Goal: Information Seeking & Learning: Check status

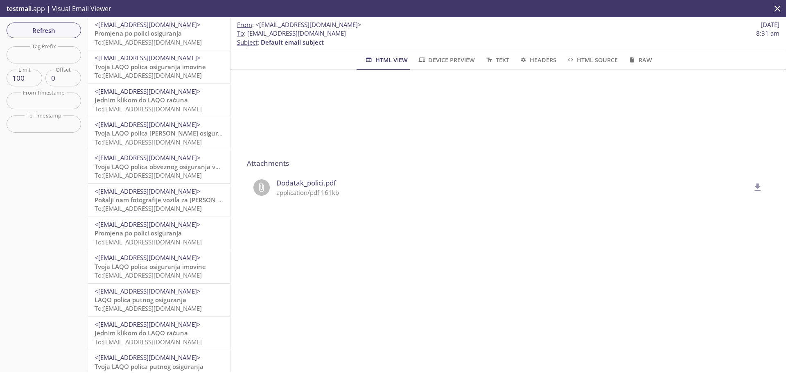
drag, startPoint x: 0, startPoint y: 0, endPoint x: 43, endPoint y: 55, distance: 70.1
click at [43, 55] on input "text" at bounding box center [44, 54] width 75 height 17
paste input "v8s6f4bh4uauzriyskckn_ss"
type input "v8s6f4bh4uauzriyskckn_ss"
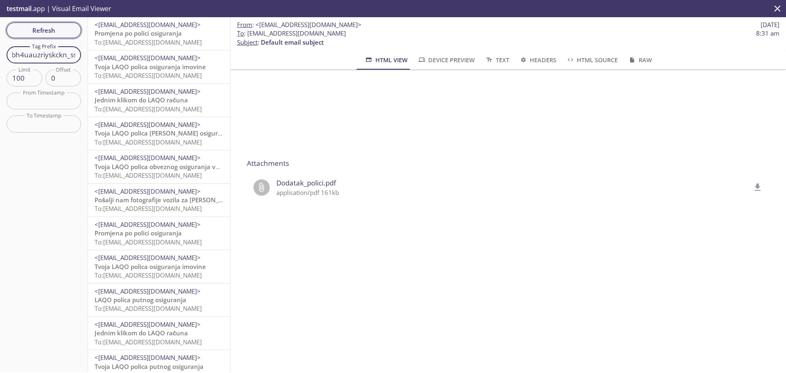
click at [51, 32] on span "Refresh" at bounding box center [43, 30] width 61 height 11
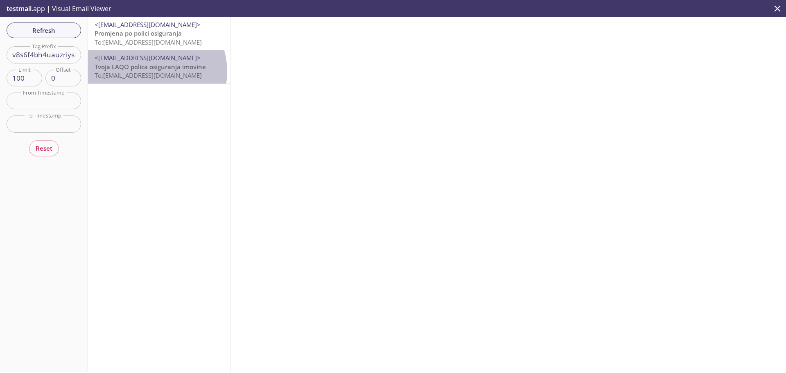
click at [152, 71] on span "To: [EMAIL_ADDRESS][DOMAIN_NAME]" at bounding box center [148, 75] width 107 height 8
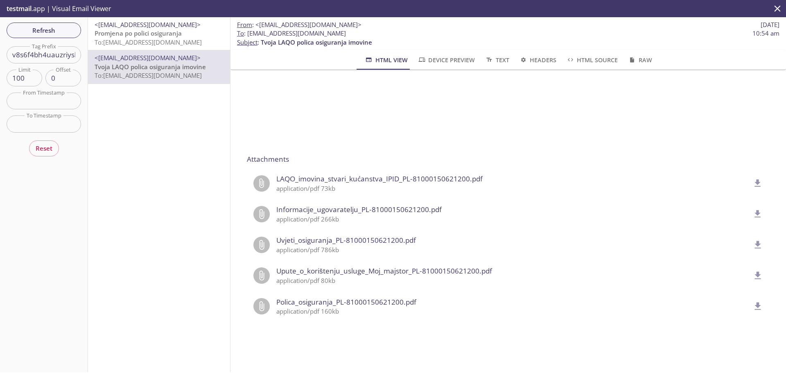
click at [169, 38] on span "To: [EMAIL_ADDRESS][DOMAIN_NAME]" at bounding box center [148, 42] width 107 height 8
